Goal: Book appointment/travel/reservation

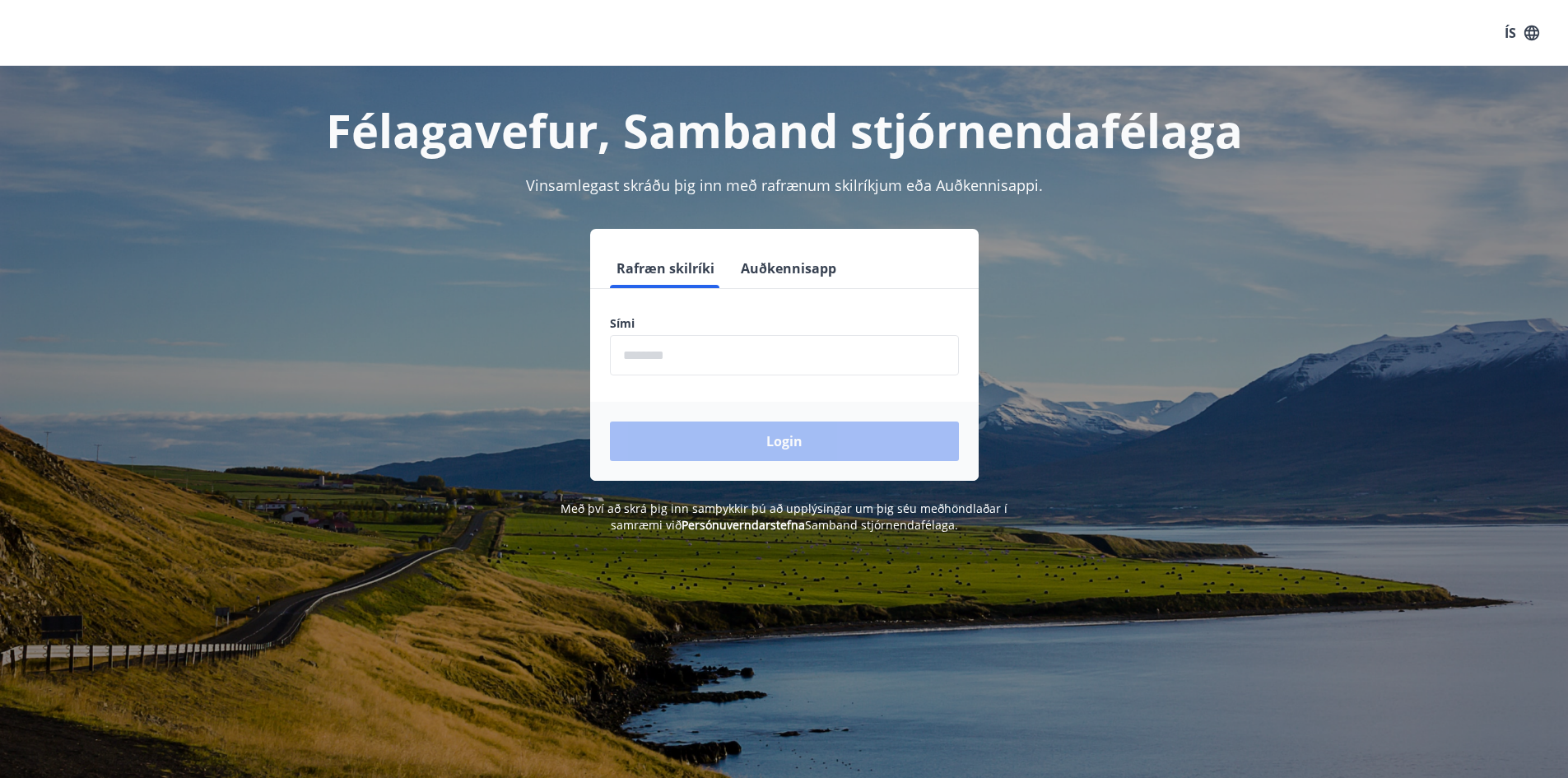
click at [696, 363] on input "phone" at bounding box center [784, 356] width 349 height 41
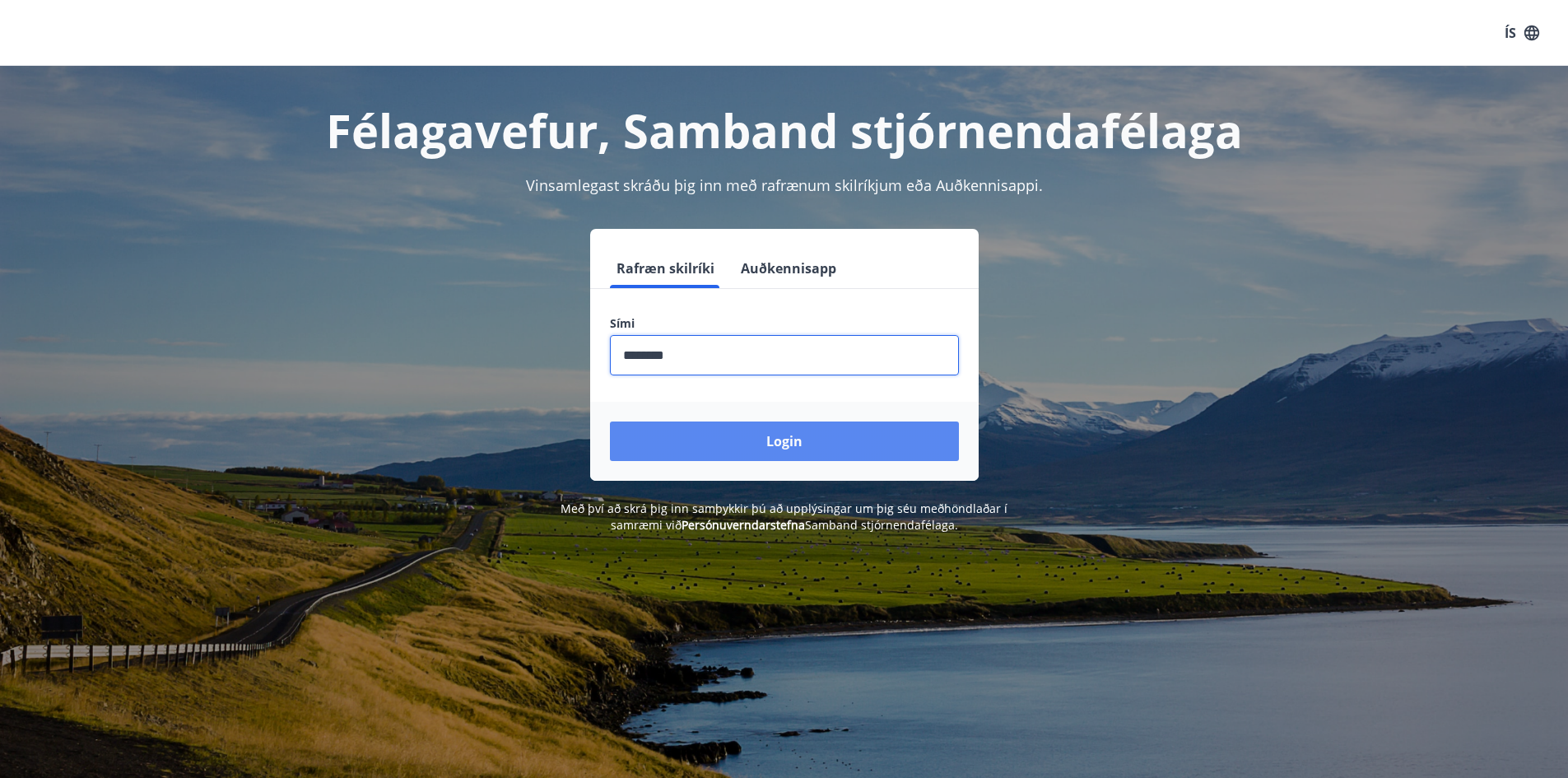
type input "********"
click at [863, 445] on button "Login" at bounding box center [784, 441] width 349 height 40
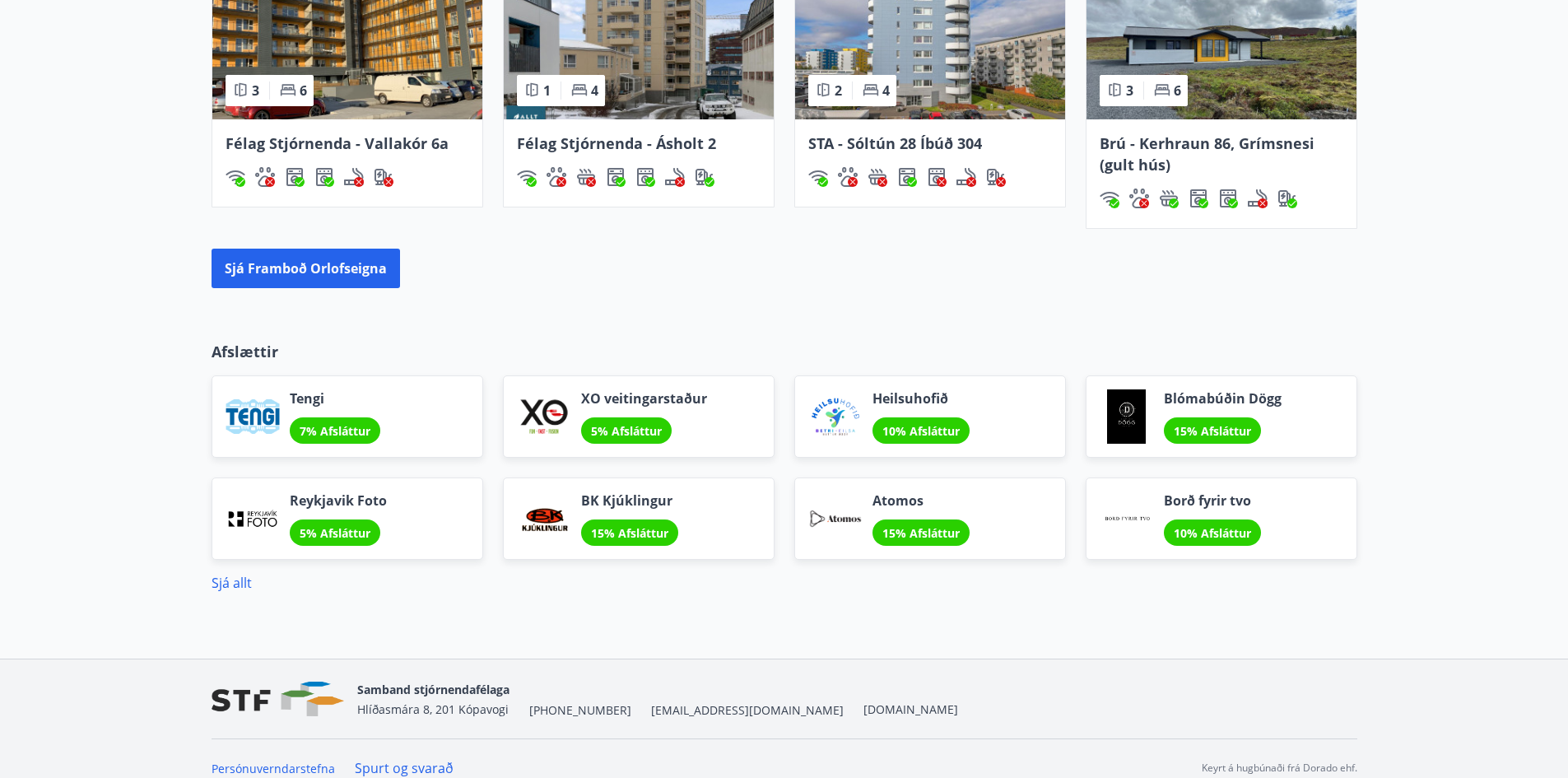
scroll to position [1208, 0]
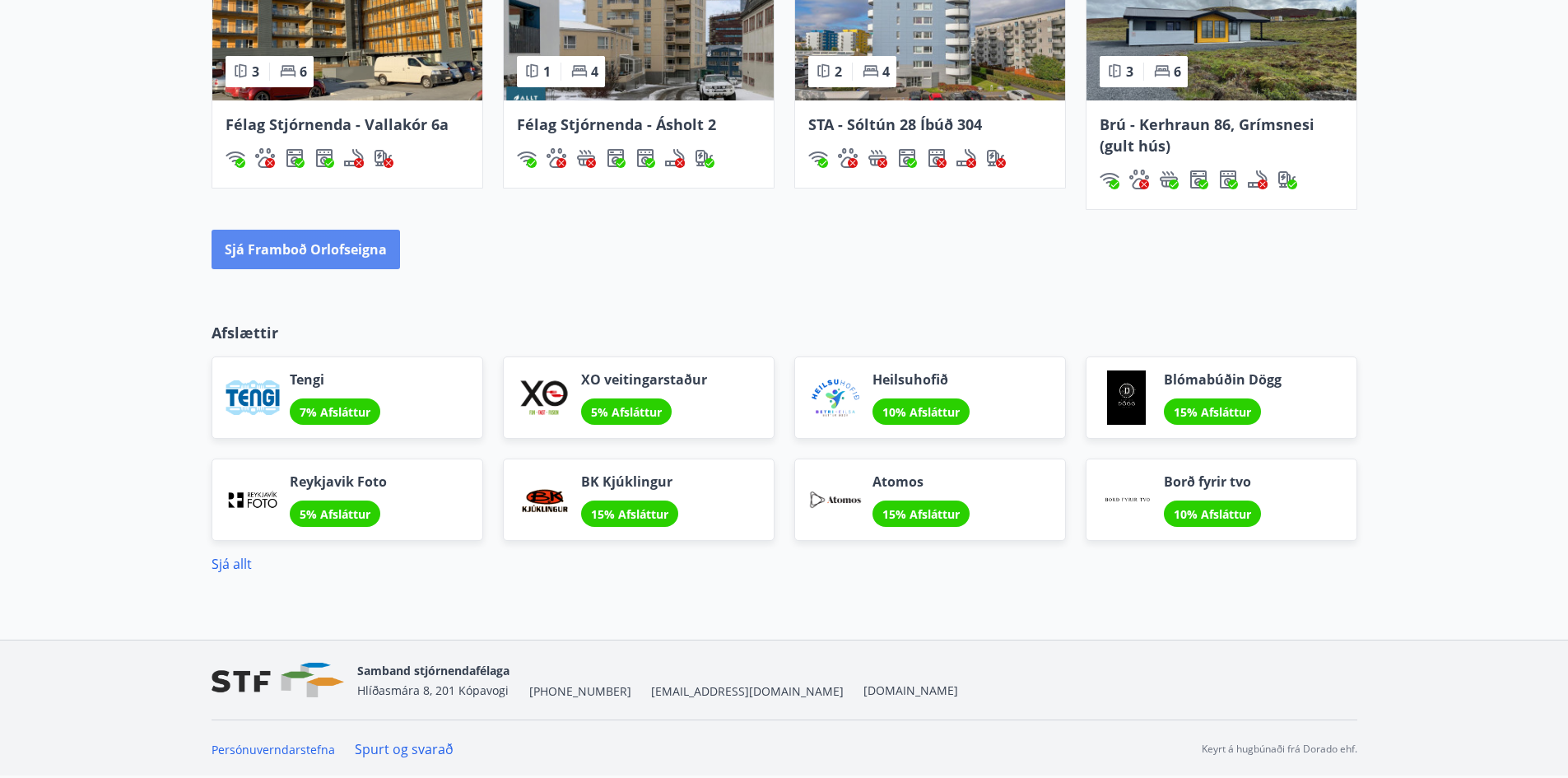
click at [319, 249] on button "Sjá framboð orlofseigna" at bounding box center [306, 249] width 189 height 40
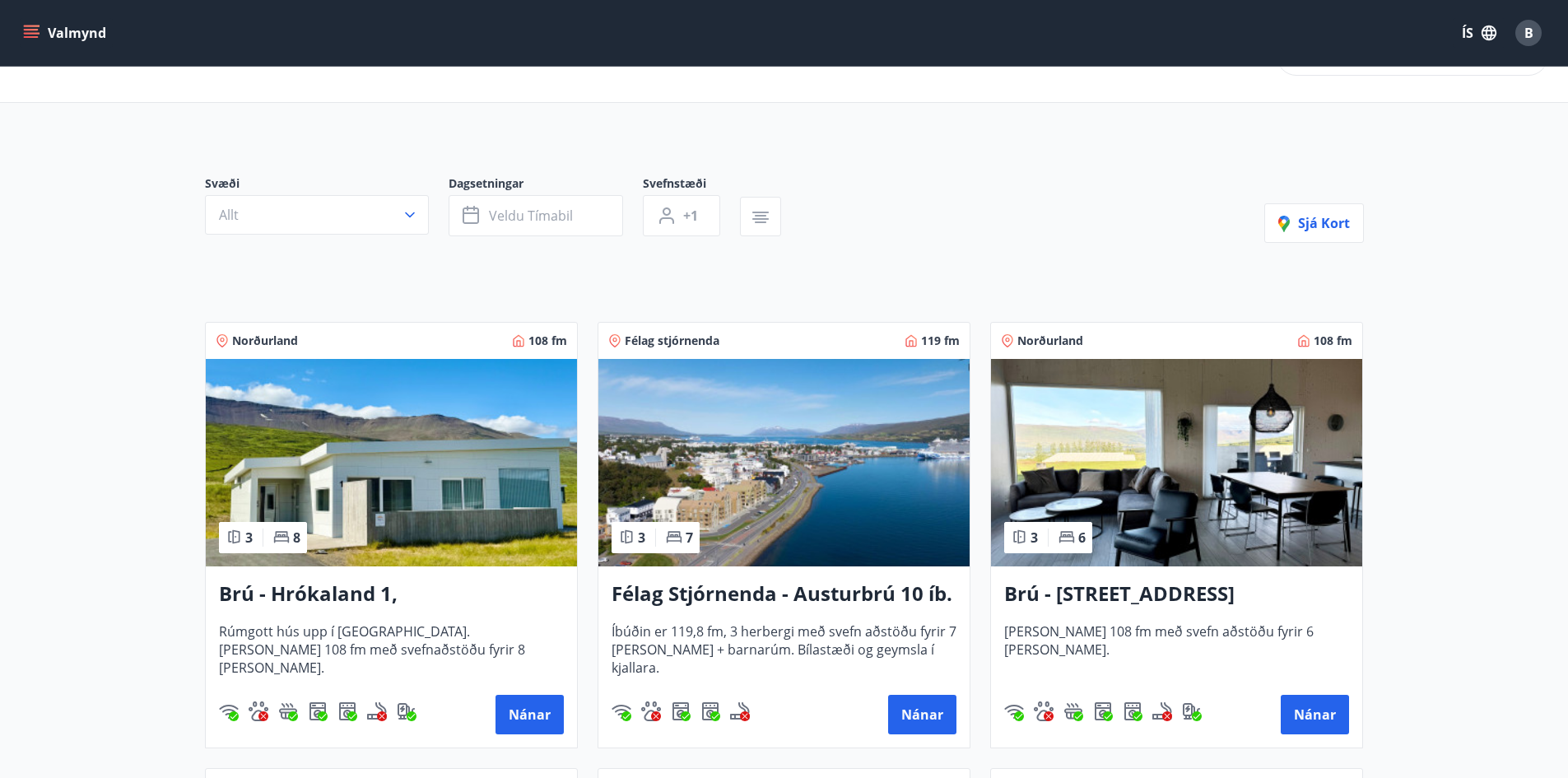
scroll to position [82, 0]
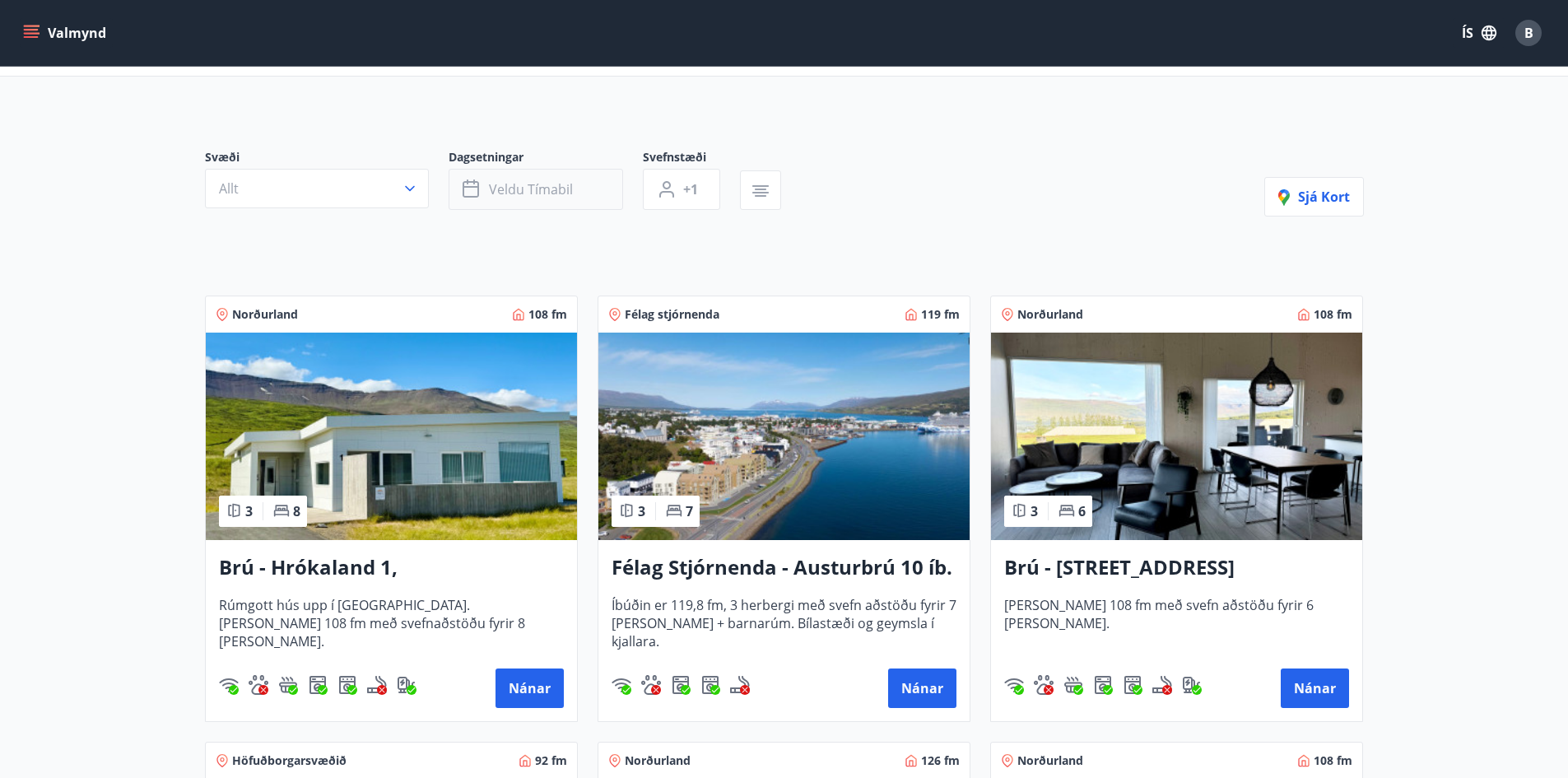
click at [510, 188] on span "Veldu tímabil" at bounding box center [530, 190] width 84 height 19
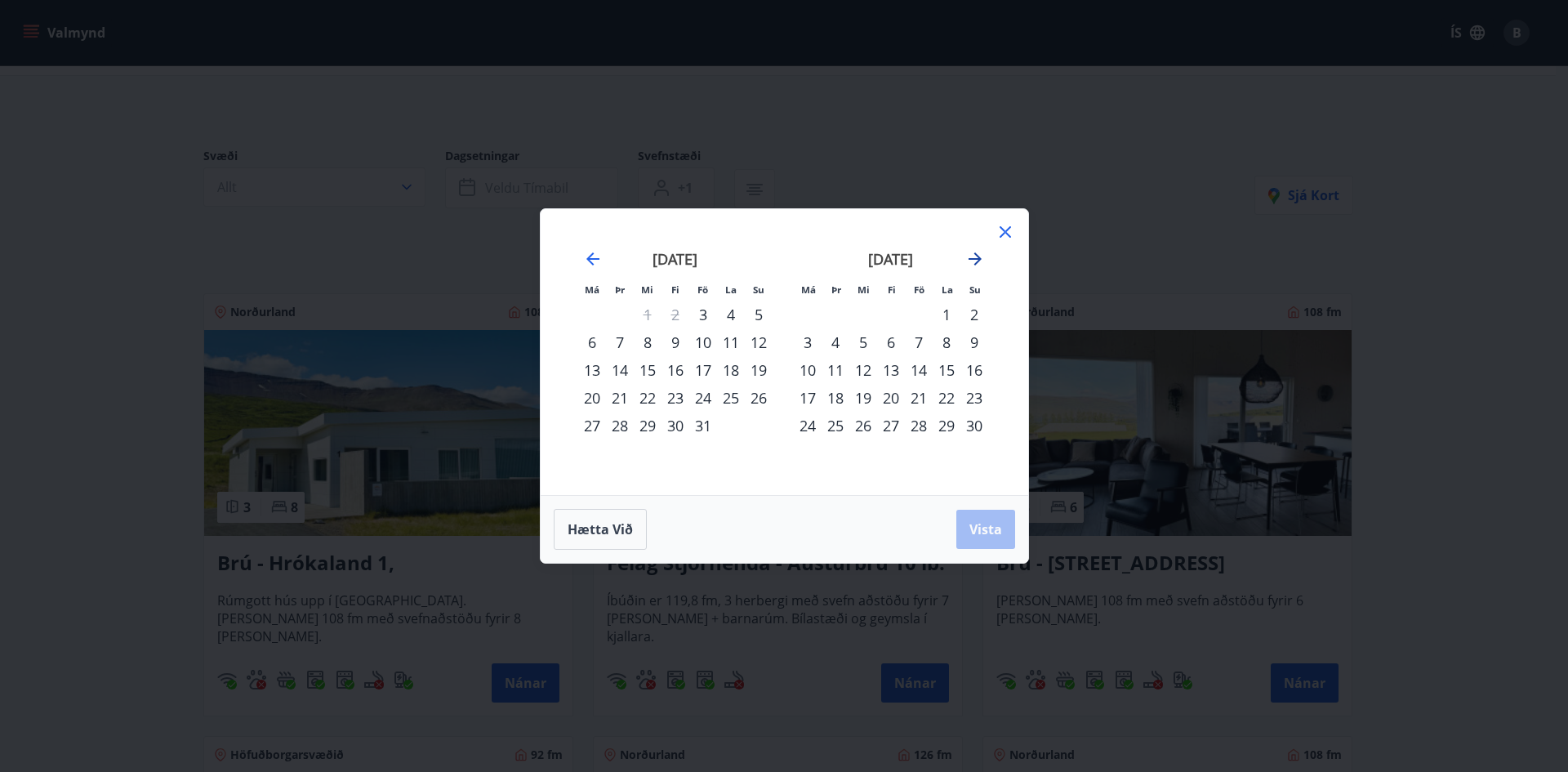
click at [975, 255] on icon "Move forward to switch to the next month." at bounding box center [975, 258] width 19 height 19
click at [892, 394] on div "25" at bounding box center [891, 398] width 28 height 28
click at [981, 398] on div "28" at bounding box center [975, 398] width 28 height 28
click at [841, 394] on div "23" at bounding box center [835, 398] width 28 height 28
drag, startPoint x: 974, startPoint y: 529, endPoint x: 793, endPoint y: 447, distance: 198.7
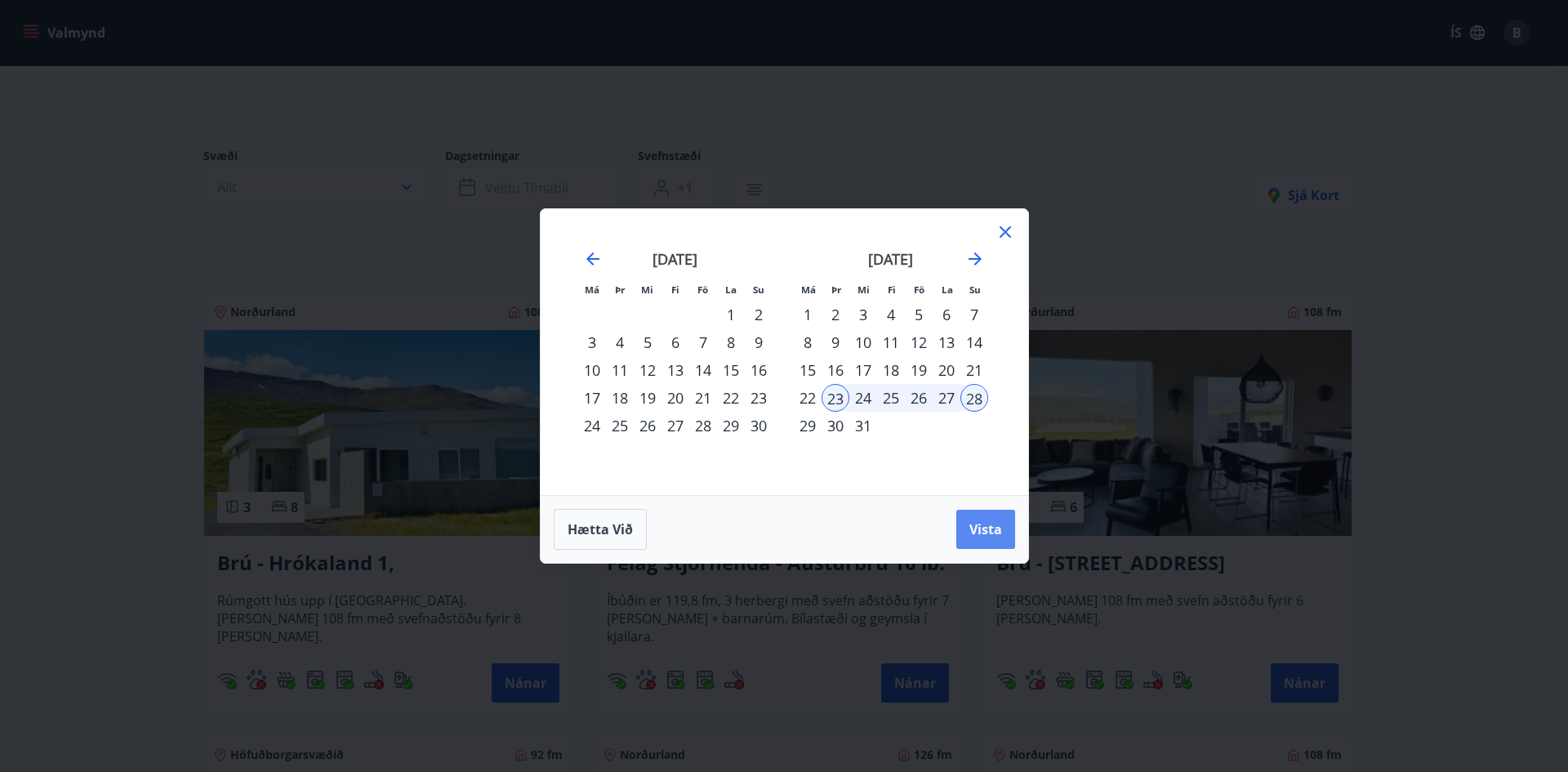
click at [974, 528] on span "Vista" at bounding box center [986, 529] width 33 height 18
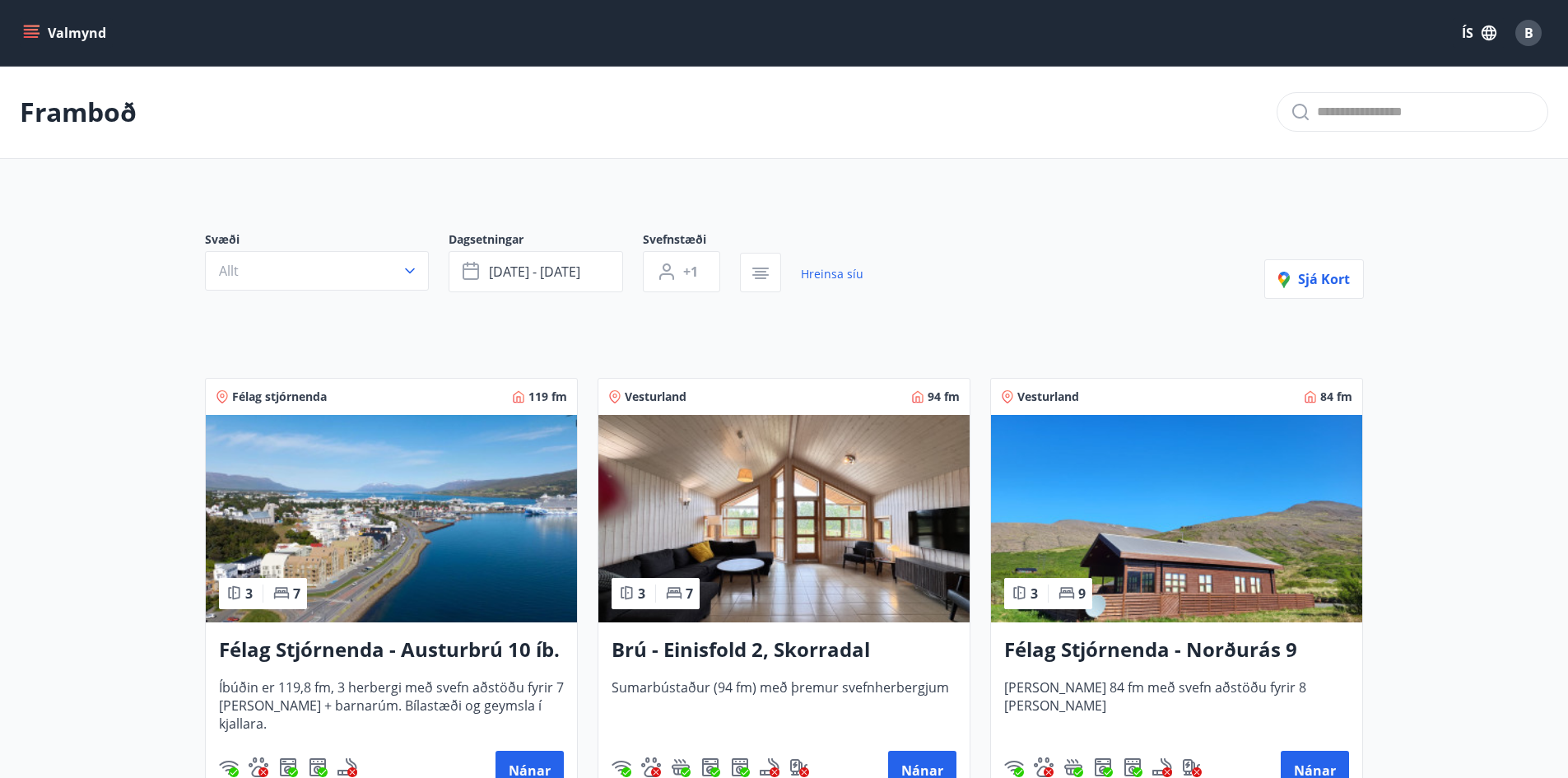
click at [388, 508] on img at bounding box center [391, 519] width 371 height 207
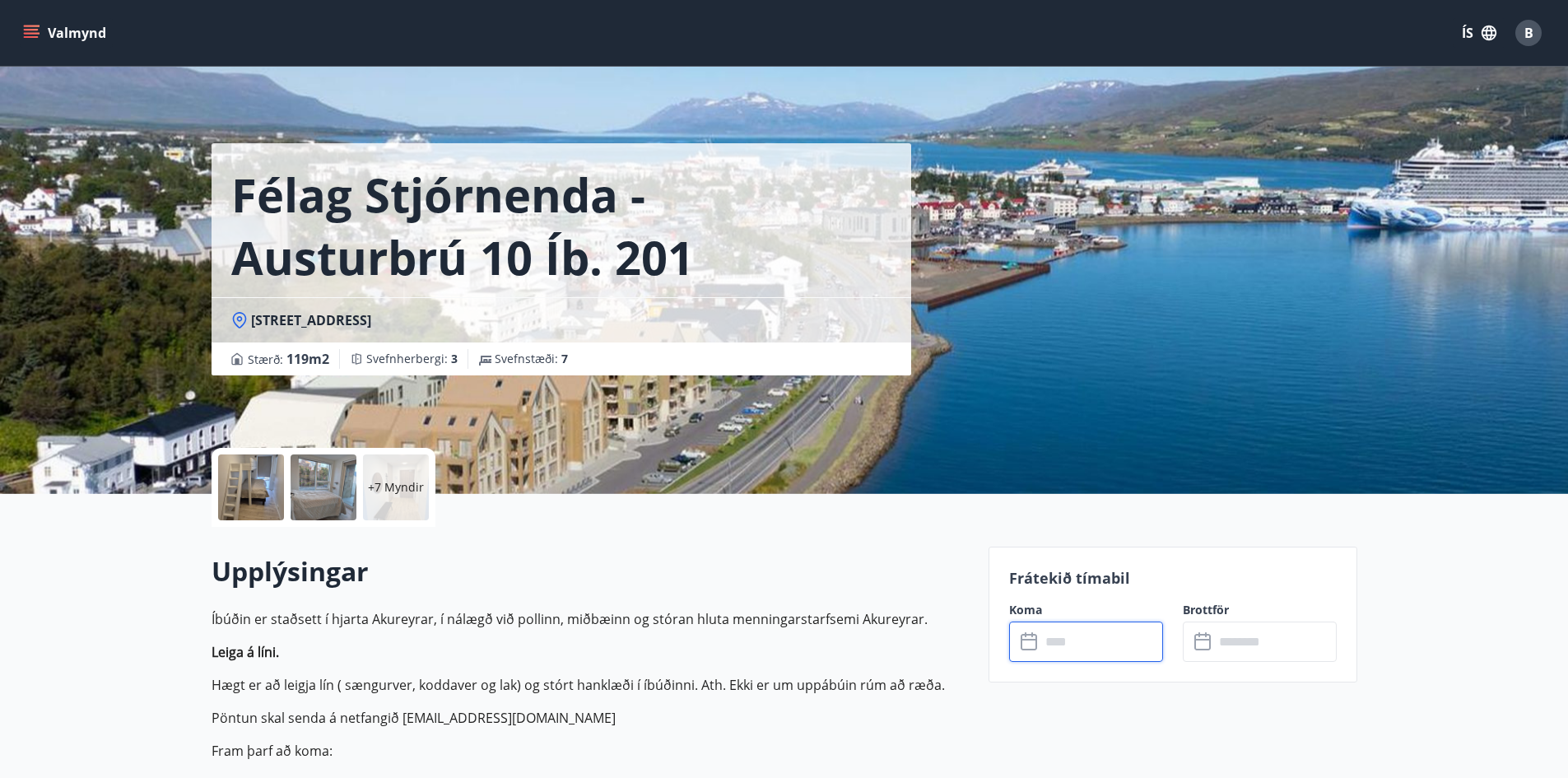
click at [1057, 646] on input "text" at bounding box center [1101, 642] width 122 height 41
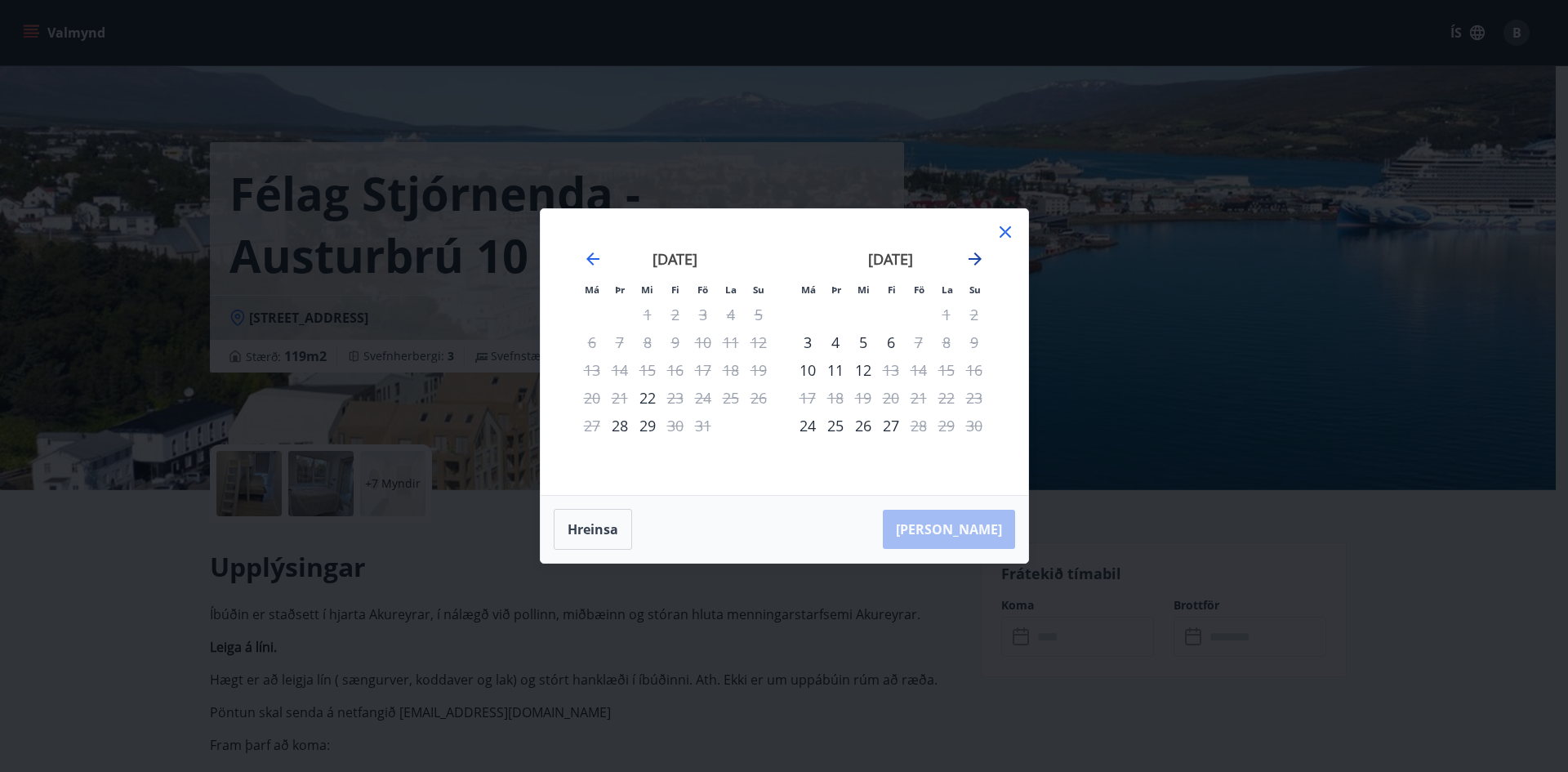
click at [974, 259] on icon "Move forward to switch to the next month." at bounding box center [976, 259] width 13 height 13
drag, startPoint x: 931, startPoint y: 429, endPoint x: 920, endPoint y: 432, distance: 11.4
click at [932, 429] on tr "29 30 31" at bounding box center [891, 426] width 195 height 28
click at [837, 397] on div "23" at bounding box center [835, 398] width 28 height 28
click at [971, 393] on div "28" at bounding box center [975, 398] width 28 height 28
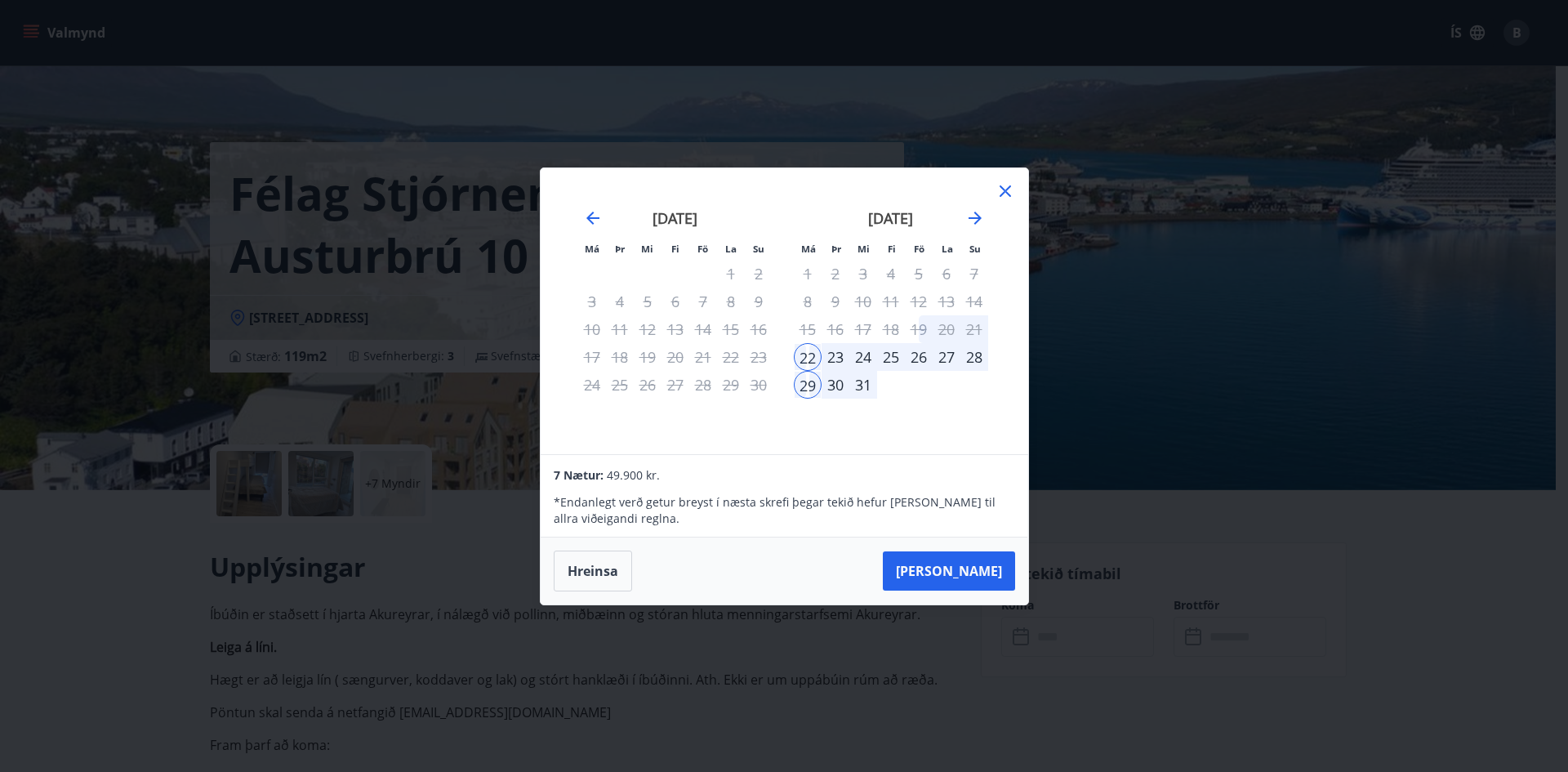
click at [1000, 188] on icon at bounding box center [1005, 190] width 19 height 19
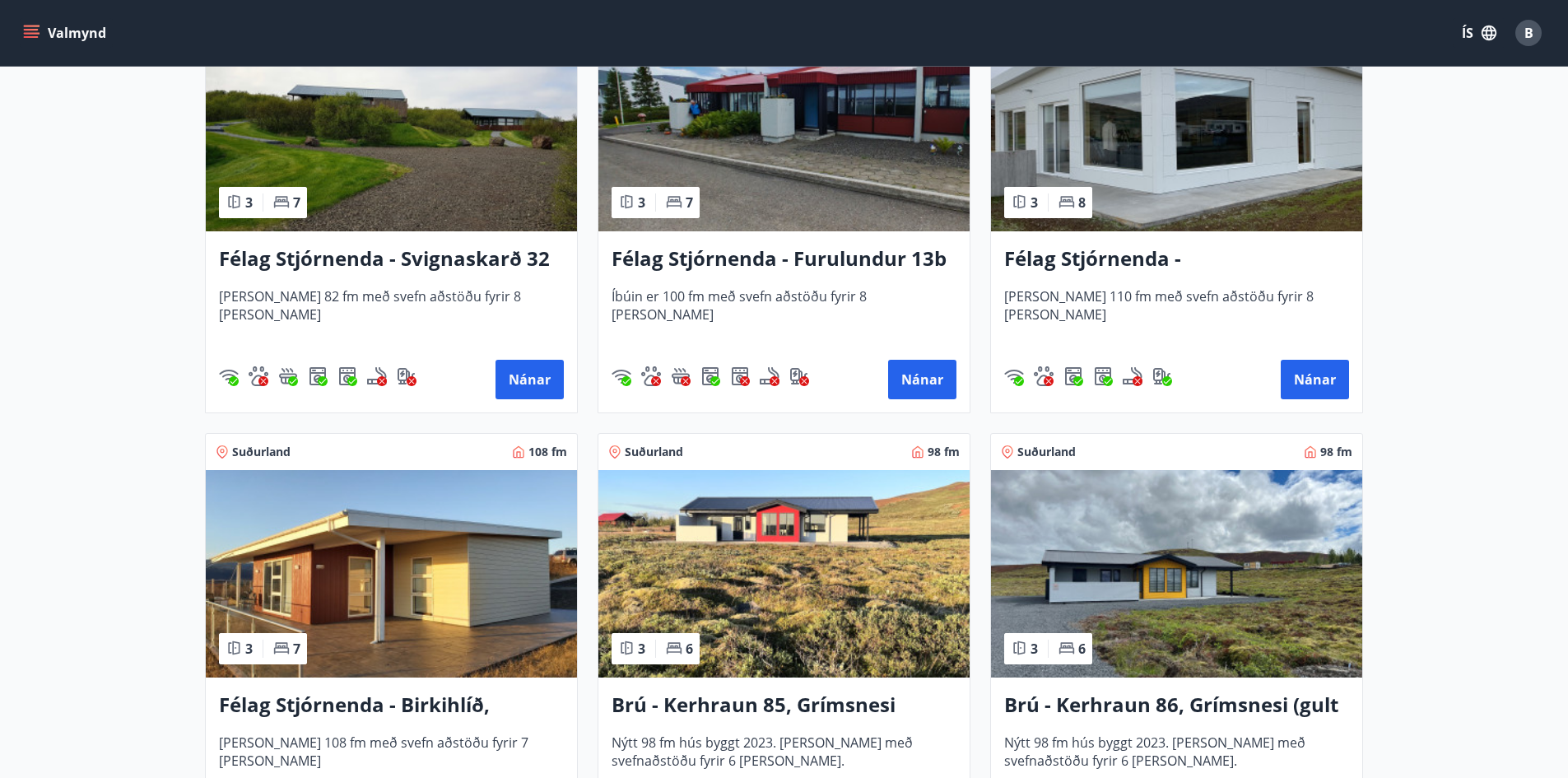
scroll to position [1487, 0]
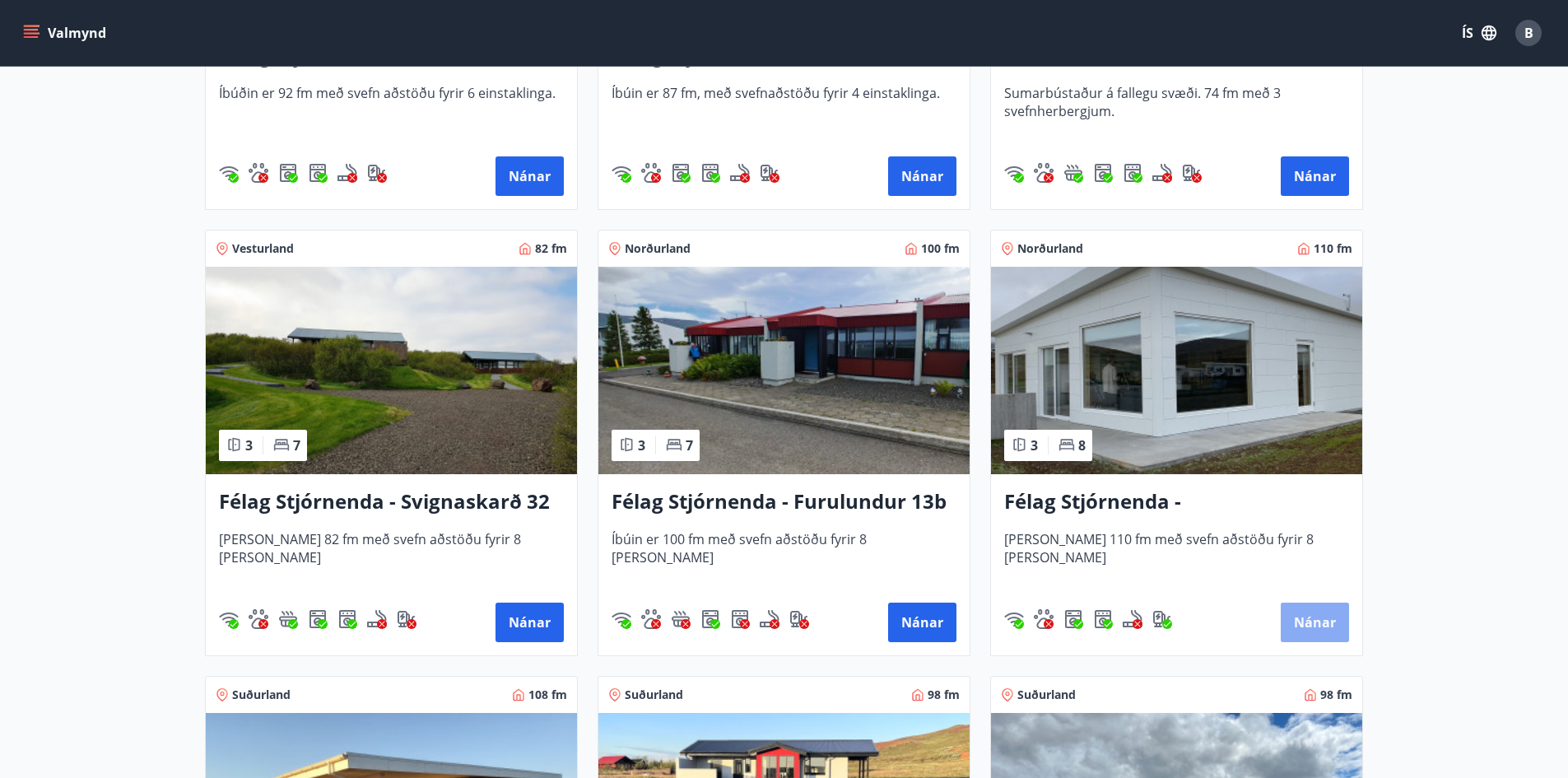
click at [1315, 621] on button "Nánar" at bounding box center [1315, 622] width 68 height 40
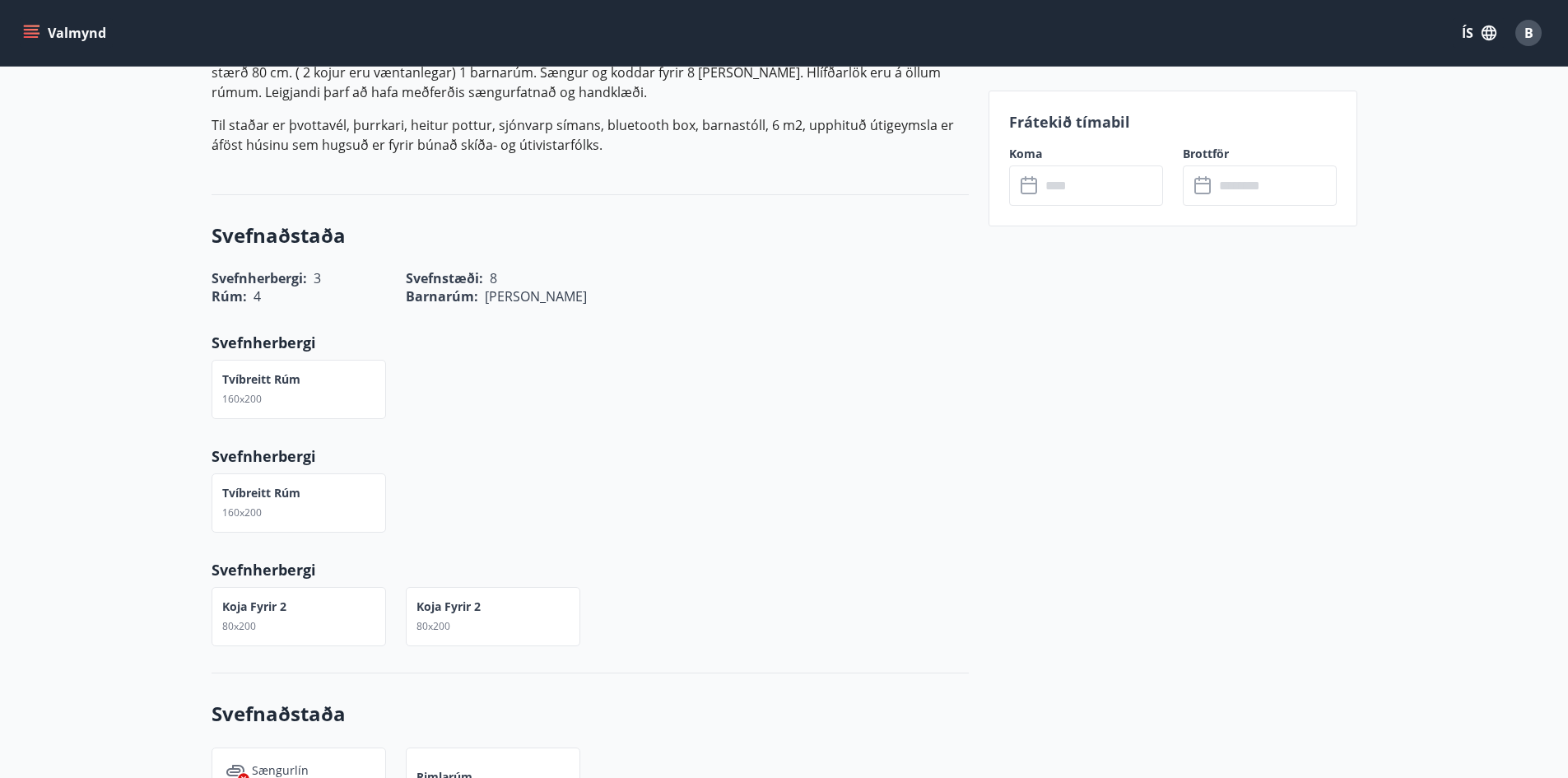
scroll to position [330, 0]
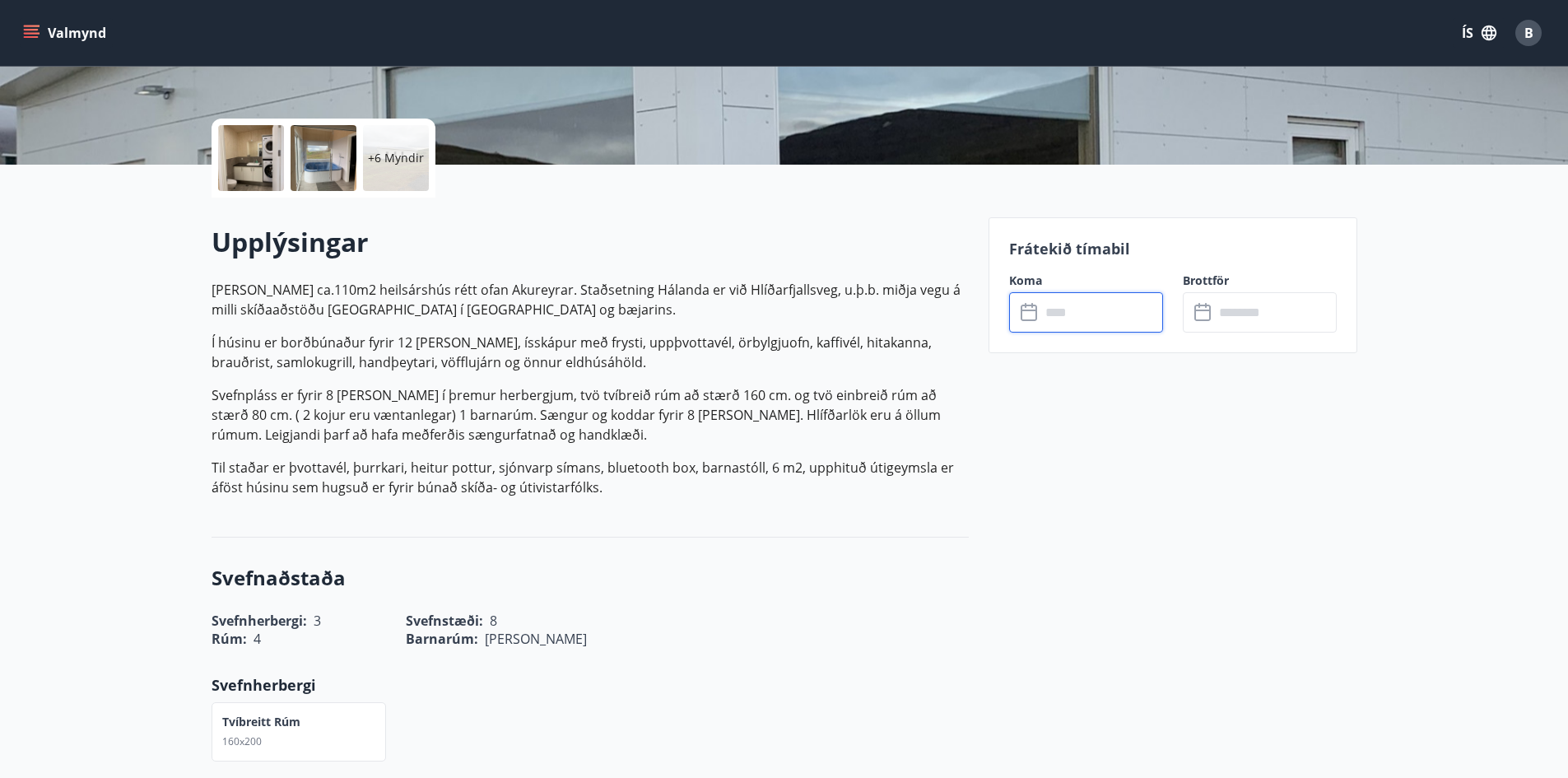
click at [1060, 311] on input "text" at bounding box center [1101, 313] width 122 height 41
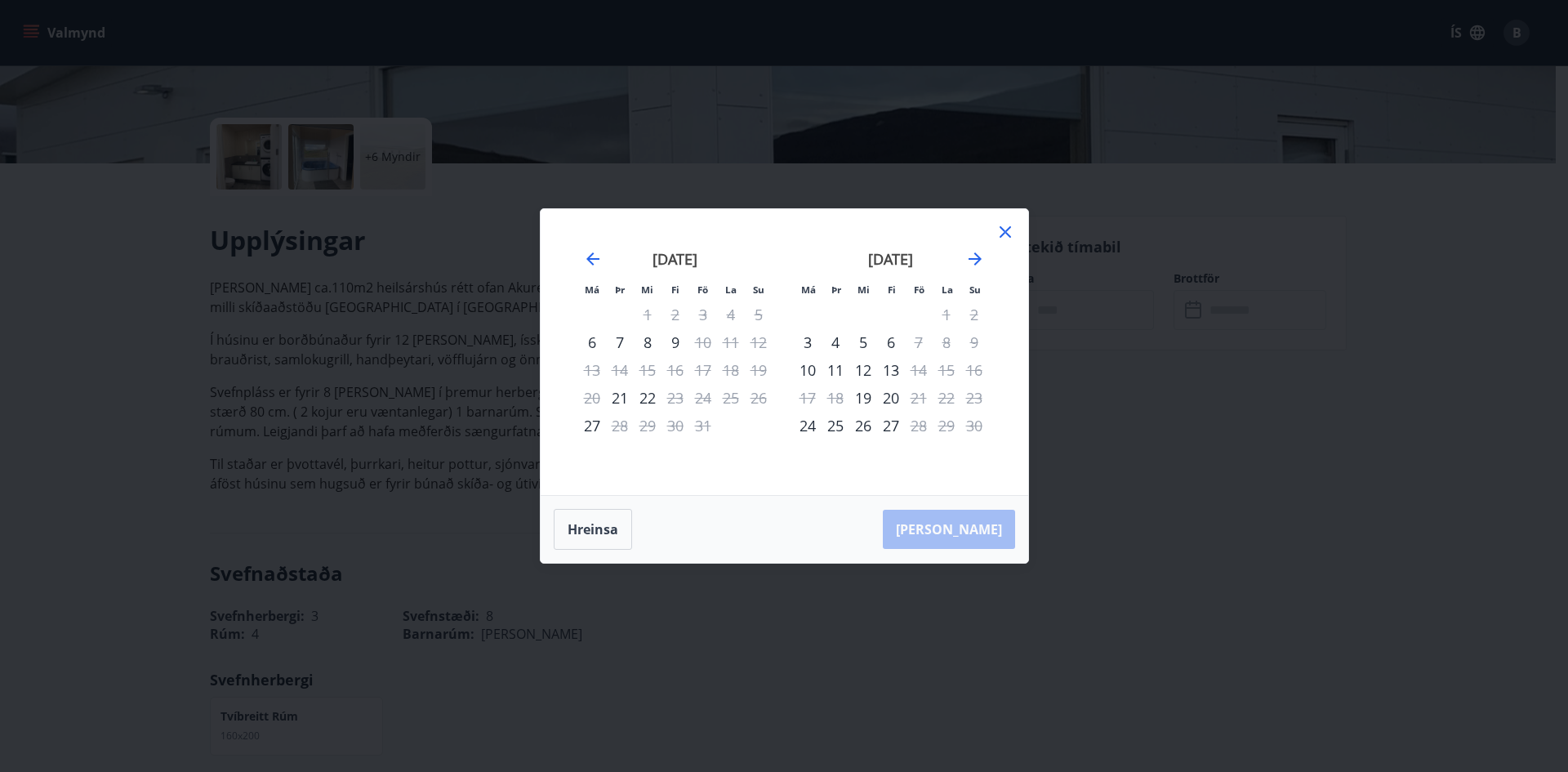
click at [960, 251] on div "[DATE]" at bounding box center [891, 265] width 195 height 72
click at [982, 255] on icon "Move forward to switch to the next month." at bounding box center [975, 258] width 19 height 19
drag, startPoint x: 840, startPoint y: 395, endPoint x: 991, endPoint y: 406, distance: 151.4
click at [841, 394] on div "23" at bounding box center [835, 398] width 28 height 28
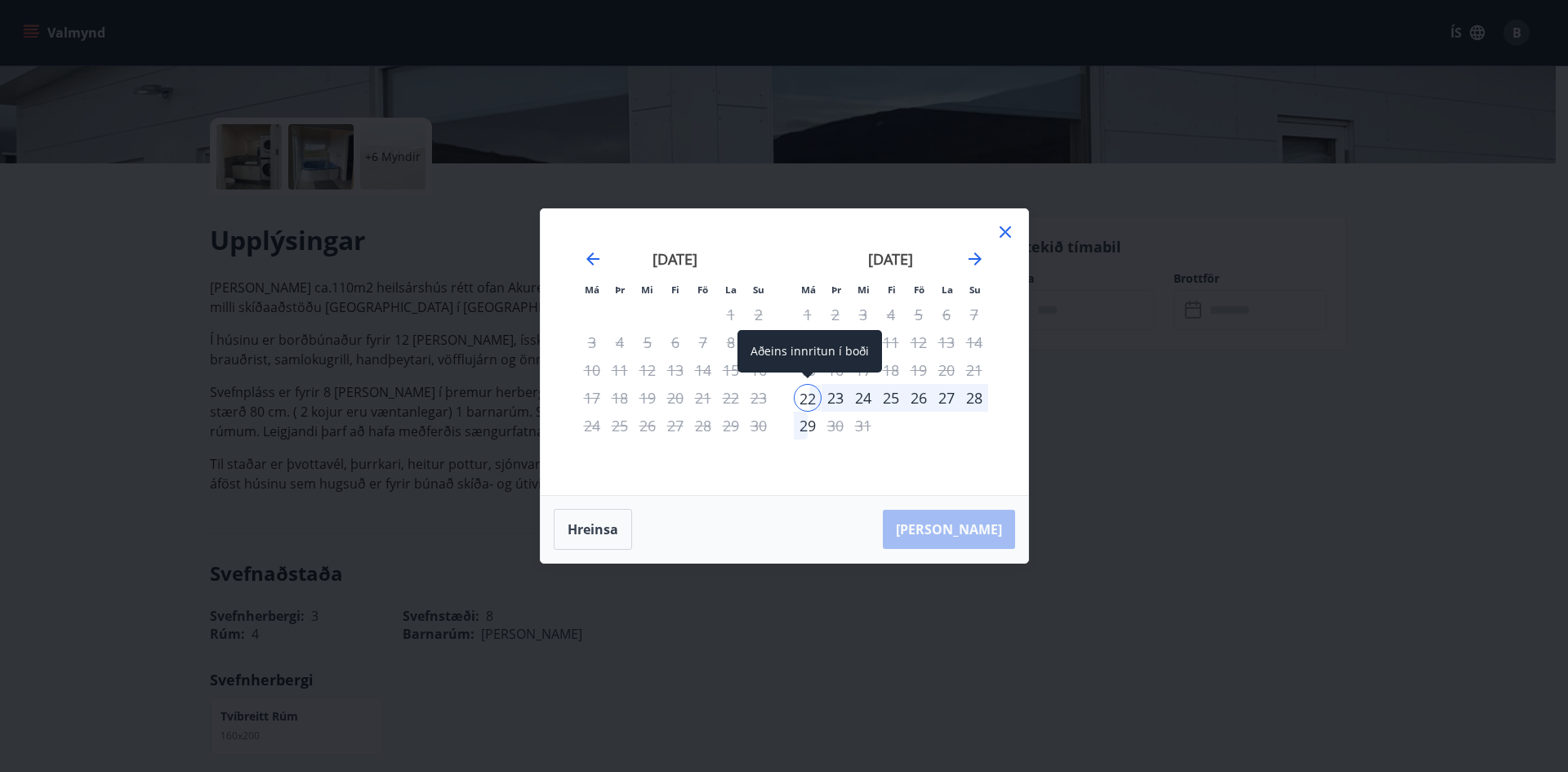
drag, startPoint x: 818, startPoint y: 394, endPoint x: 835, endPoint y: 394, distance: 17.0
click at [835, 394] on tr "22 23 24 25 26 27 28" at bounding box center [891, 398] width 195 height 28
click at [974, 390] on div "28" at bounding box center [975, 398] width 28 height 28
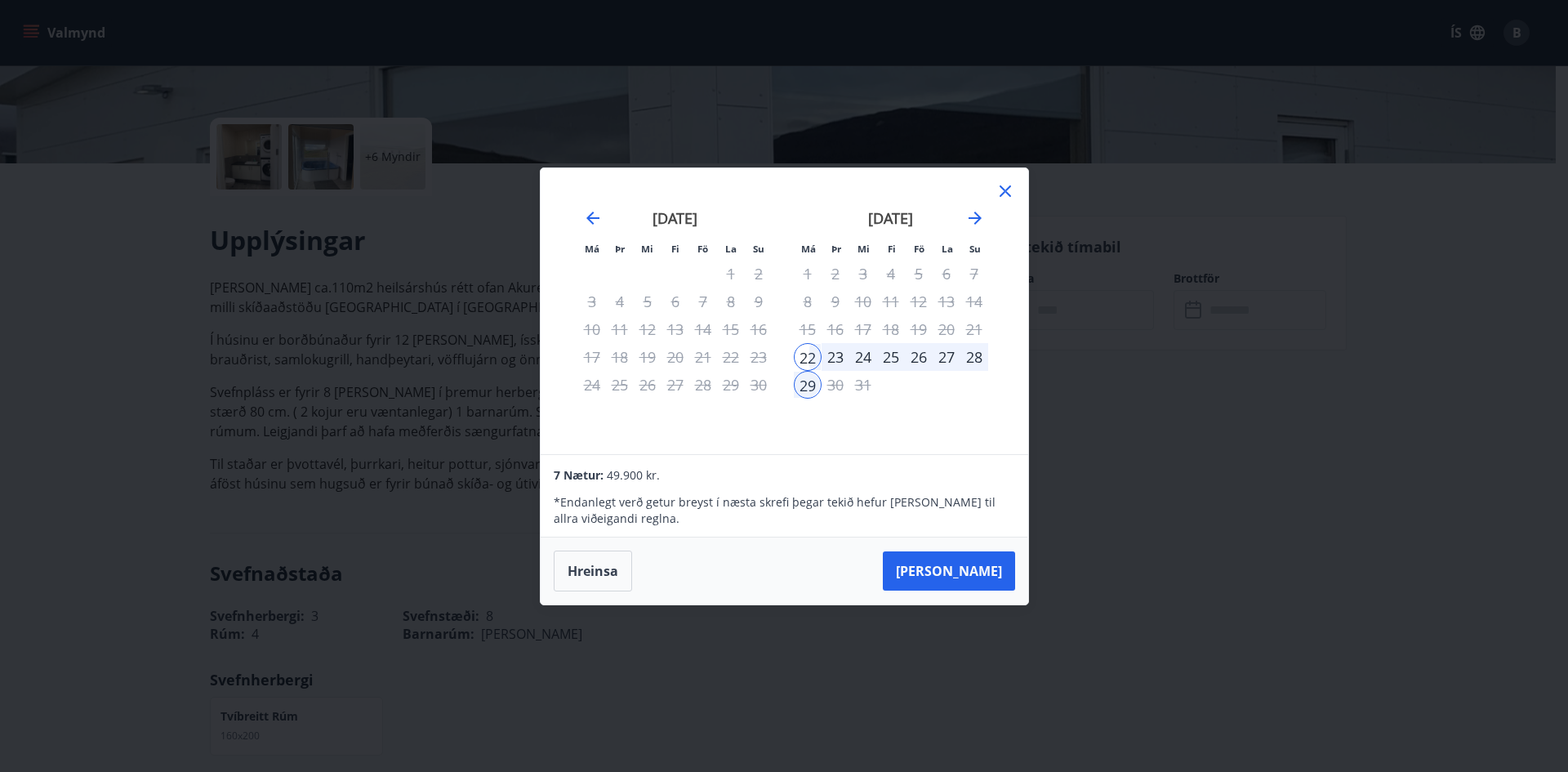
click at [1002, 185] on icon at bounding box center [1005, 190] width 19 height 19
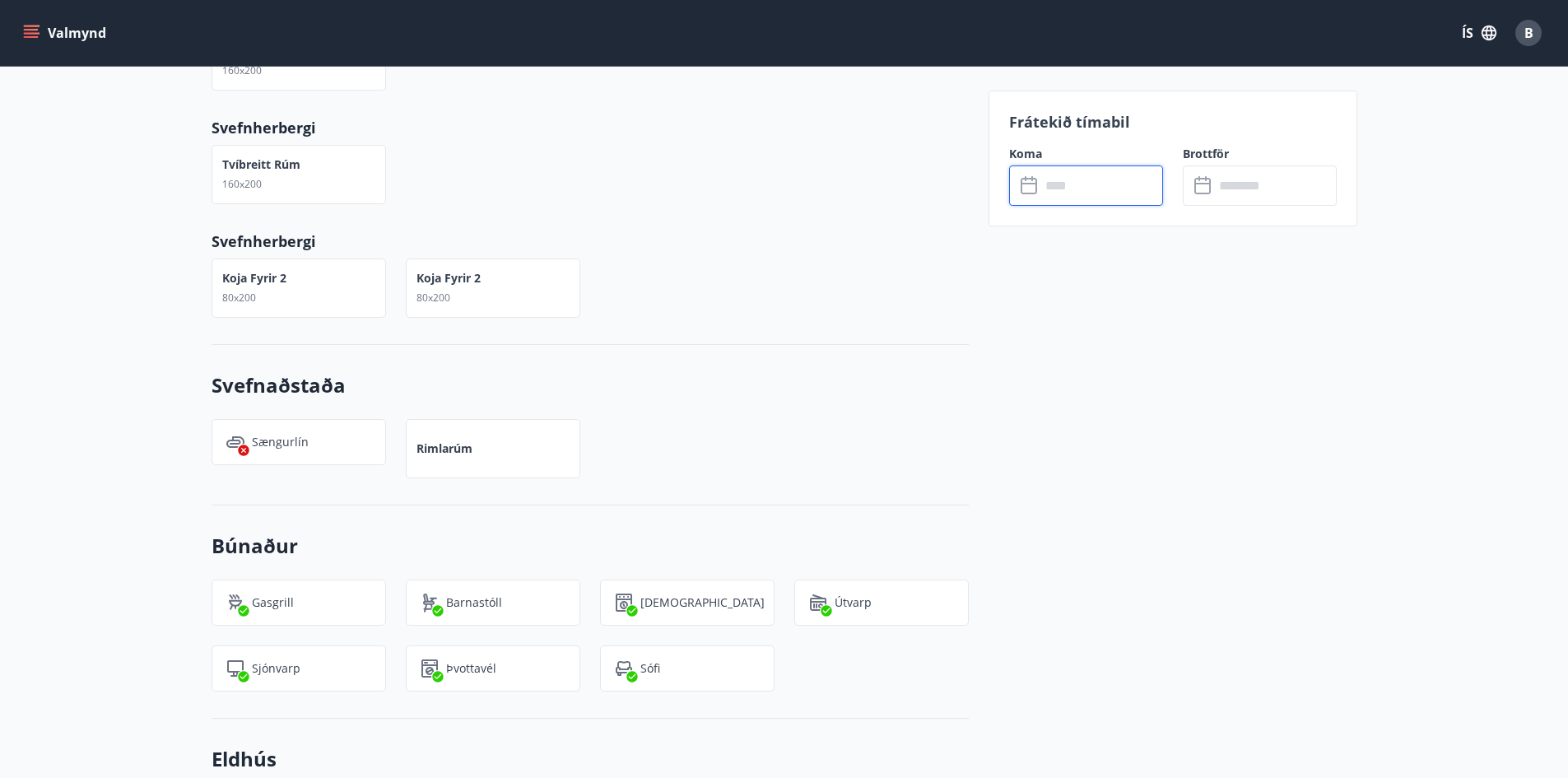
scroll to position [1236, 0]
